Goal: Information Seeking & Learning: Learn about a topic

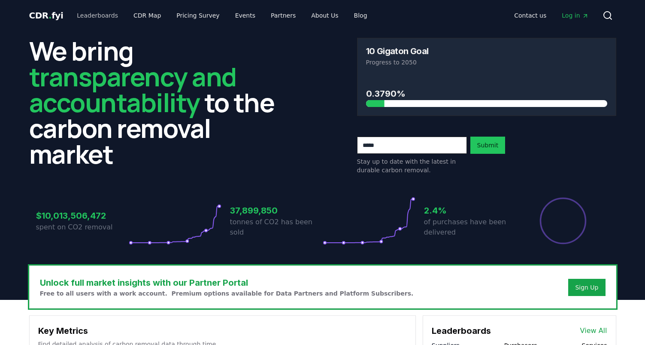
click at [89, 15] on link "Leaderboards" at bounding box center [97, 15] width 55 height 15
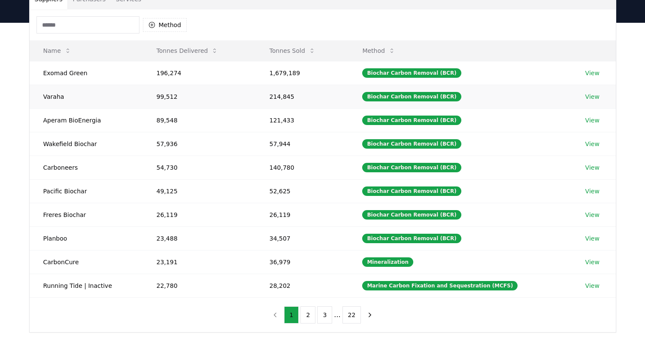
scroll to position [78, 0]
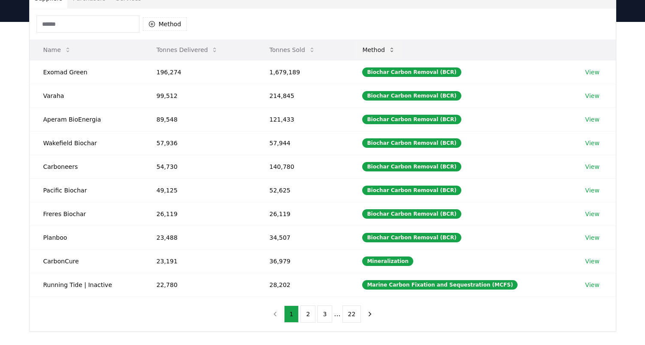
click at [395, 50] on icon at bounding box center [391, 49] width 7 height 7
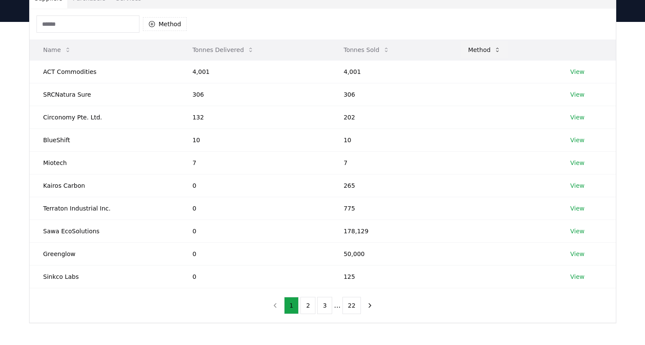
click at [478, 49] on button "Method" at bounding box center [484, 49] width 47 height 17
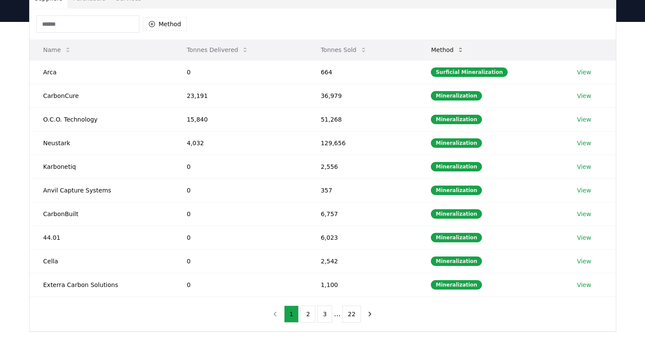
click at [453, 52] on button "Method" at bounding box center [447, 49] width 47 height 17
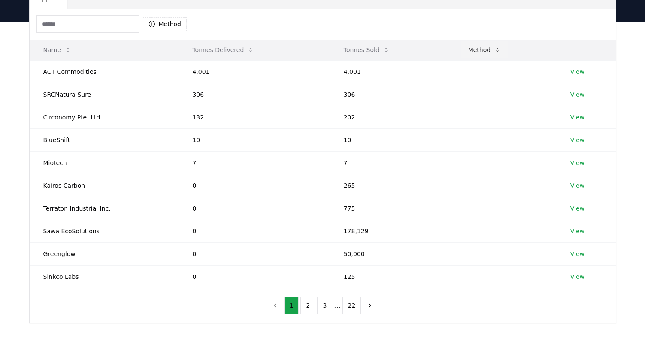
click at [474, 50] on button "Method" at bounding box center [484, 49] width 47 height 17
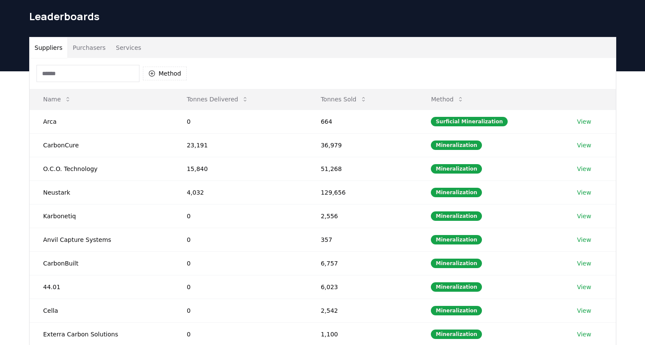
scroll to position [26, 0]
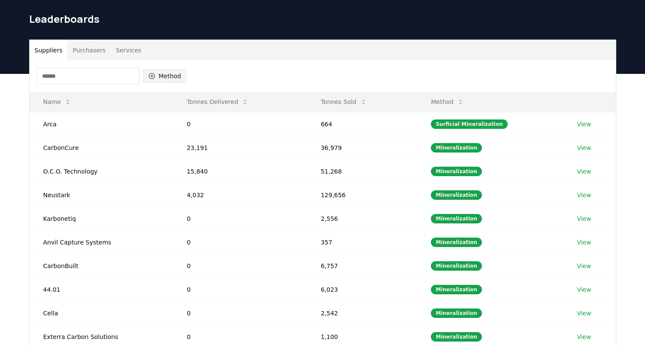
click at [168, 77] on button "Method" at bounding box center [165, 76] width 44 height 14
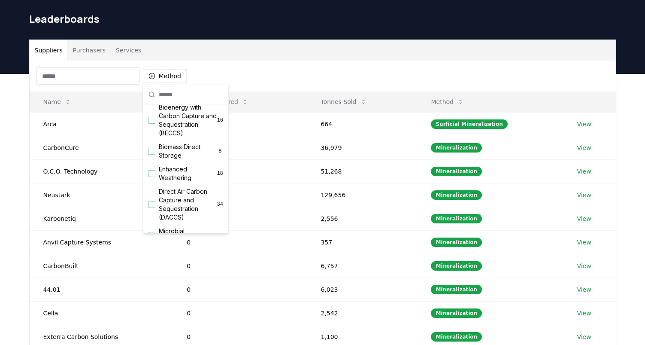
scroll to position [105, 0]
click at [157, 173] on div "Enhanced Weathering 18" at bounding box center [186, 172] width 82 height 22
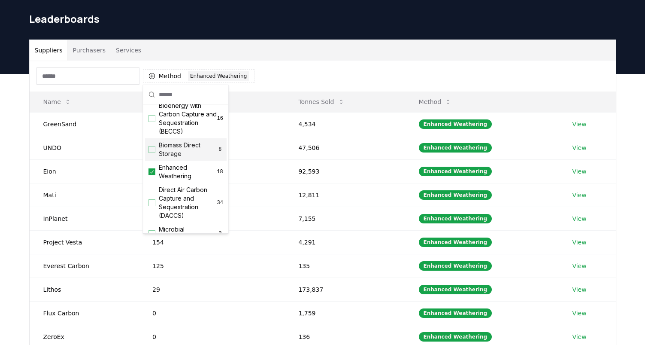
click at [329, 75] on div "Method 1 Enhanced Weathering" at bounding box center [323, 76] width 586 height 31
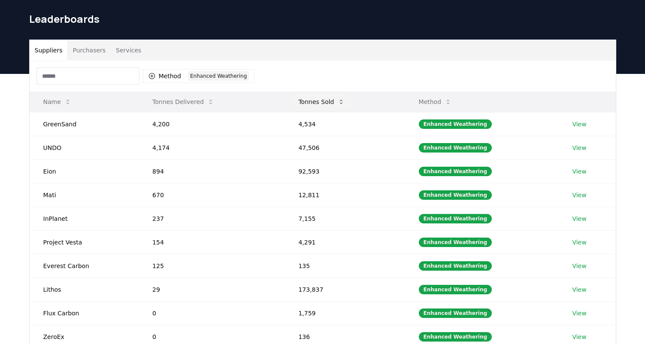
click at [321, 105] on button "Tonnes Sold" at bounding box center [321, 101] width 60 height 17
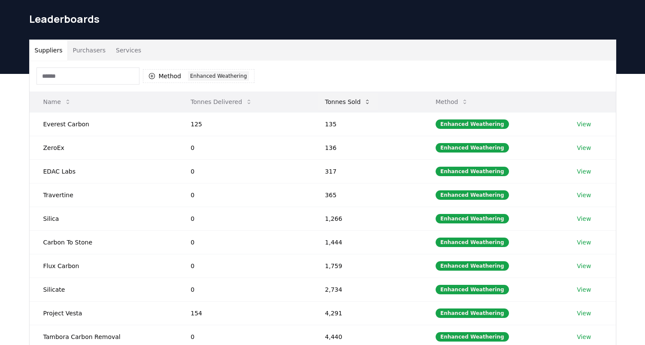
click at [341, 101] on button "Tonnes Sold" at bounding box center [348, 101] width 60 height 17
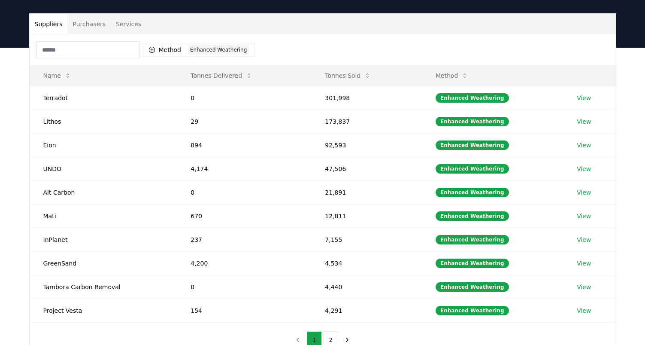
scroll to position [53, 0]
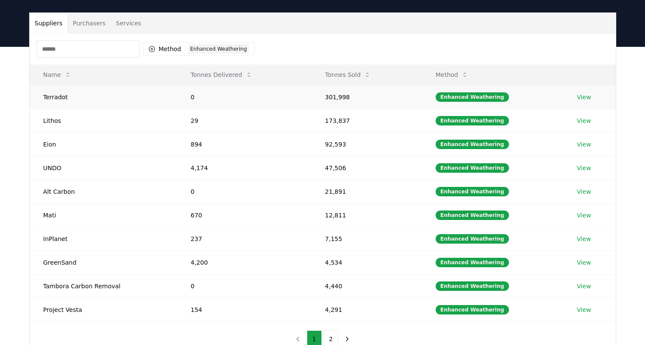
click at [579, 95] on link "View" at bounding box center [584, 97] width 14 height 9
